Goal: Find specific page/section: Find specific page/section

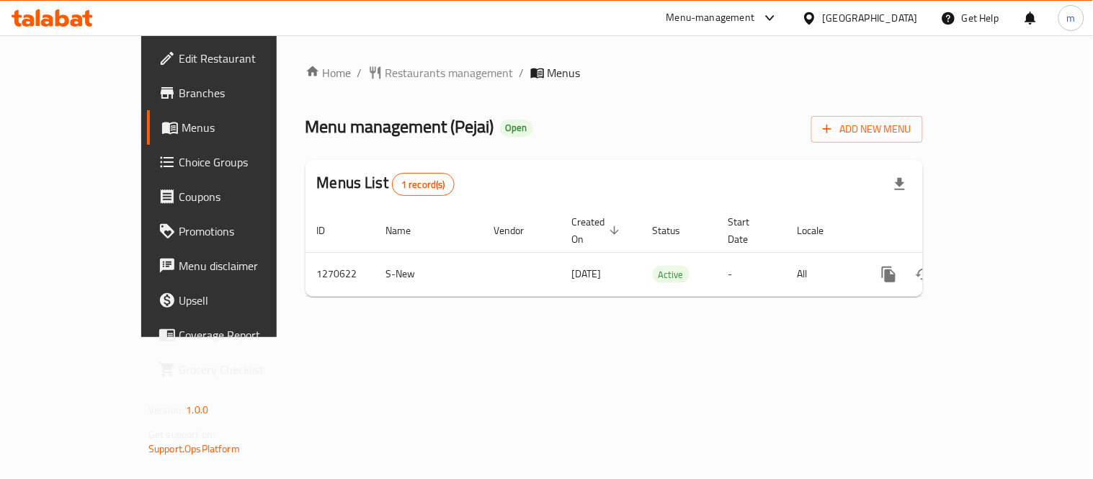
click at [881, 11] on div "United Arab Emirates" at bounding box center [870, 18] width 95 height 16
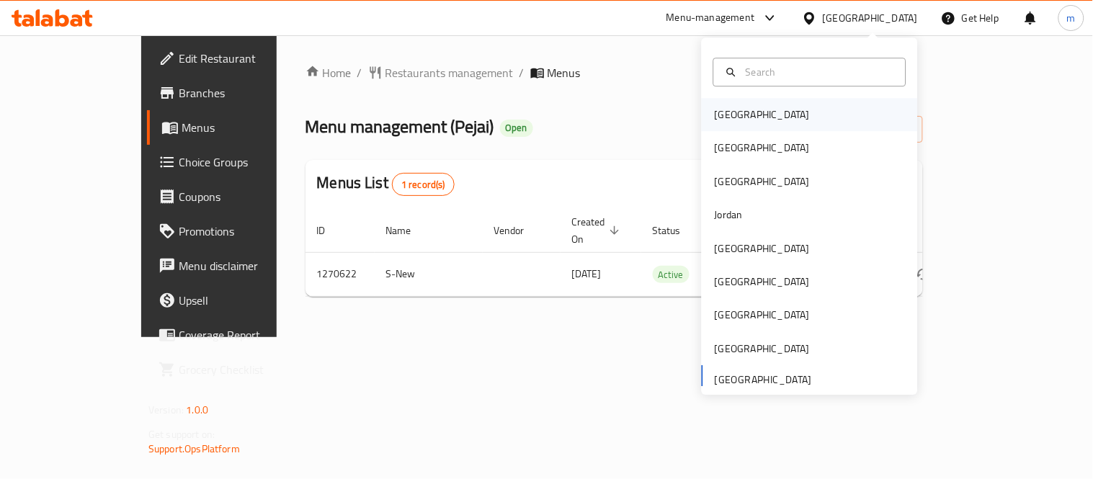
click at [734, 116] on div "[GEOGRAPHIC_DATA]" at bounding box center [762, 115] width 95 height 16
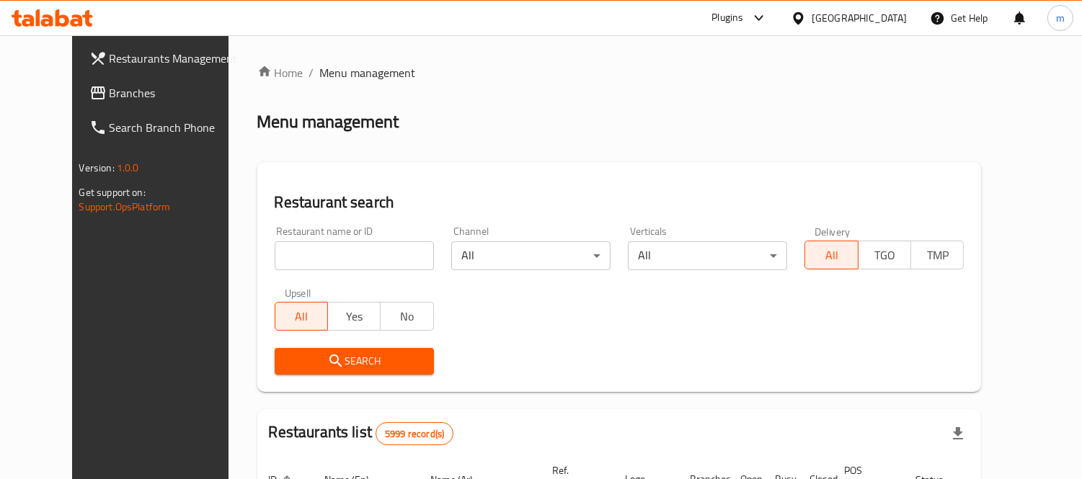
drag, startPoint x: 63, startPoint y: 90, endPoint x: 86, endPoint y: 112, distance: 32.1
click at [110, 90] on span "Branches" at bounding box center [176, 92] width 132 height 17
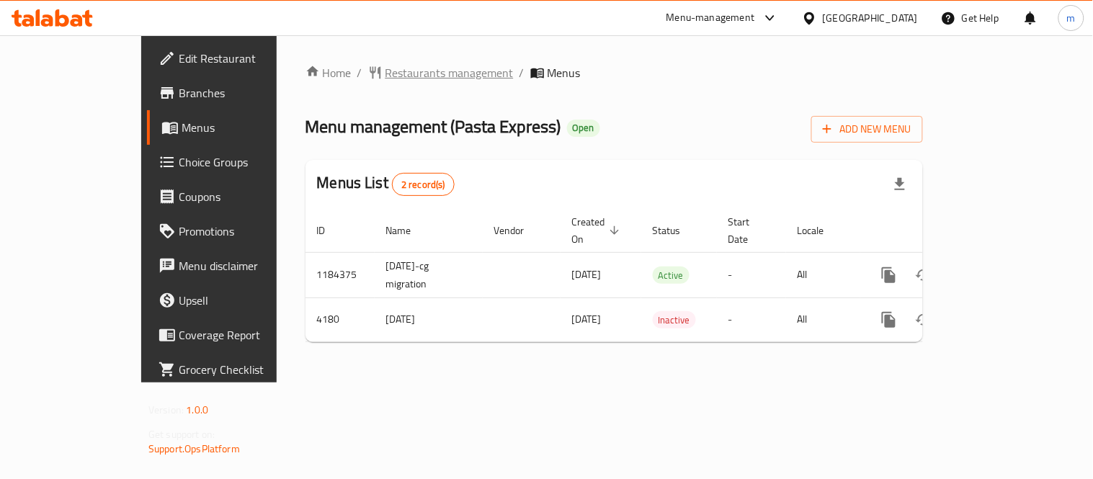
click at [385, 72] on span "Restaurants management" at bounding box center [449, 72] width 128 height 17
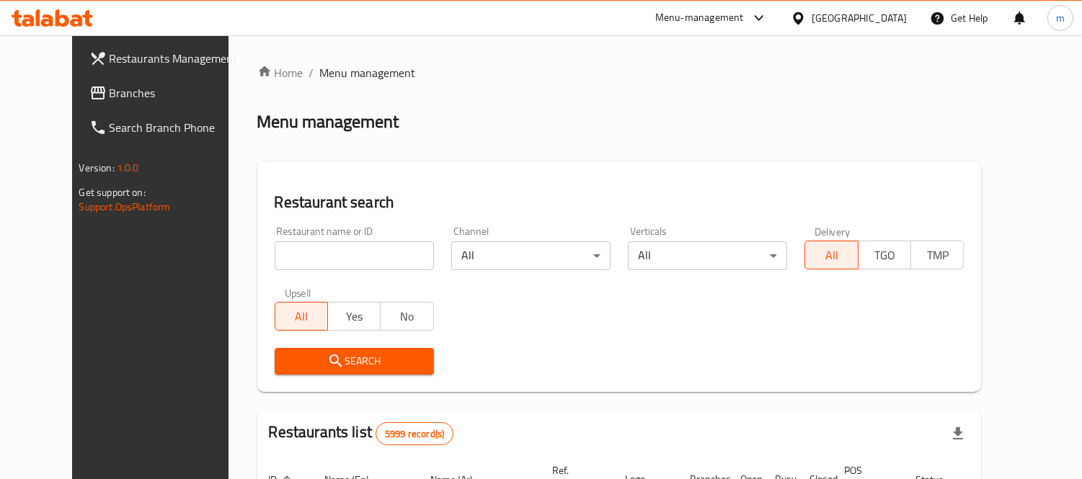
click at [361, 253] on input "search" at bounding box center [354, 255] width 159 height 29
paste input "452"
type input "452"
click button "Search" at bounding box center [354, 361] width 159 height 27
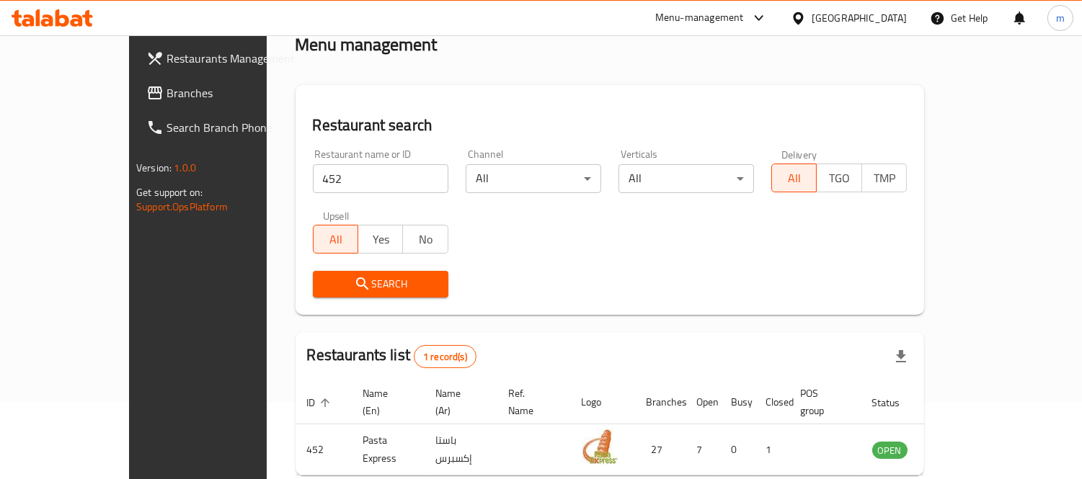
scroll to position [135, 0]
